Goal: Information Seeking & Learning: Learn about a topic

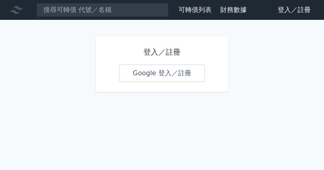
click at [175, 74] on link "Google 登入／註冊" at bounding box center [162, 72] width 86 height 17
click at [292, 10] on link "登入／註冊" at bounding box center [294, 9] width 46 height 13
click at [150, 70] on link "Google 登入／註冊" at bounding box center [162, 72] width 86 height 17
